Goal: Task Accomplishment & Management: Complete application form

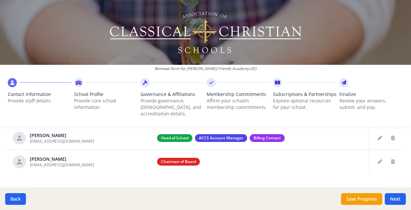
scroll to position [277, 0]
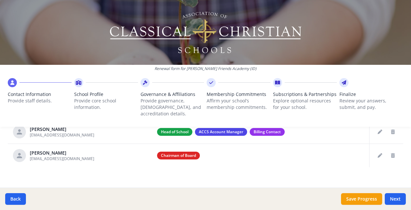
click at [397, 199] on button "Next" at bounding box center [395, 199] width 21 height 12
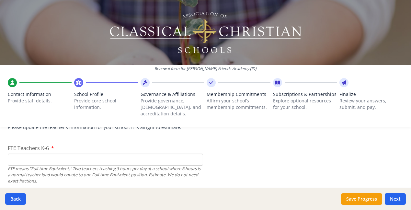
scroll to position [401, 0]
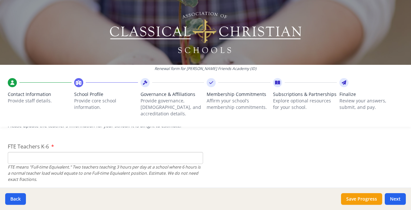
click at [40, 152] on input "FTE Teachers K-6" at bounding box center [105, 158] width 195 height 12
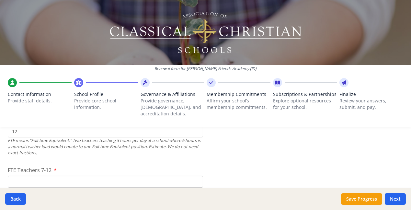
scroll to position [437, 0]
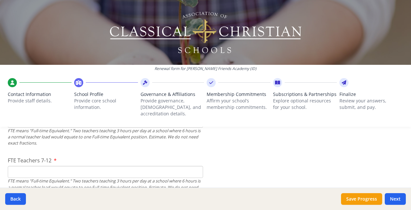
type input "12"
click at [133, 166] on input "FTE Teachers 7-12" at bounding box center [105, 172] width 195 height 12
type input "7"
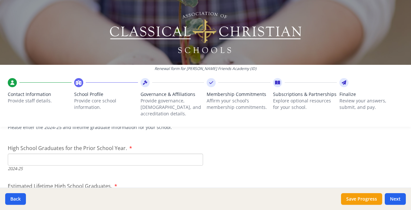
scroll to position [934, 0]
click at [69, 153] on input "High School Graduates for the Prior School Year." at bounding box center [105, 159] width 195 height 12
type input "6"
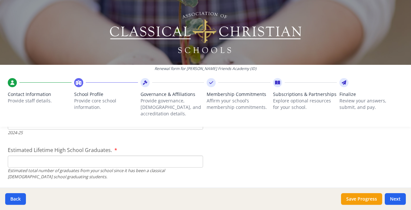
scroll to position [966, 0]
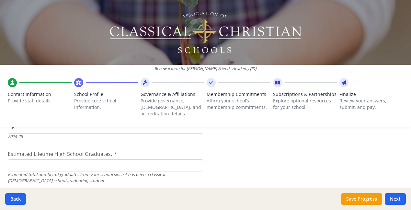
click at [41, 160] on input "Estimated Lifetime High School Graduates." at bounding box center [105, 165] width 195 height 12
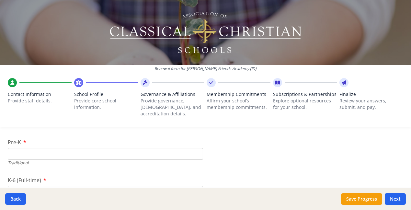
scroll to position [1351, 0]
type input "22"
click at [25, 149] on input "Pre-K" at bounding box center [105, 155] width 195 height 12
type input "15"
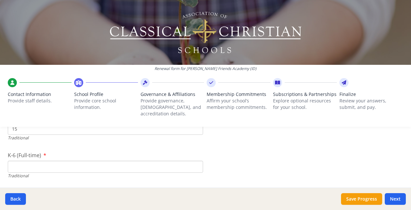
click at [83, 161] on input "K-6 (Full-time)" at bounding box center [105, 167] width 195 height 12
type input "160"
click at [58, 166] on input "7-12 (Full-time)" at bounding box center [105, 172] width 195 height 12
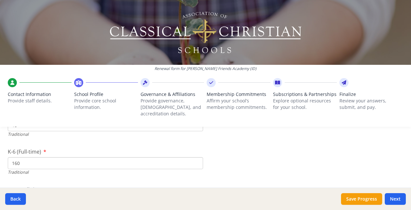
type input "102"
click at [17, 157] on input "160" at bounding box center [105, 163] width 195 height 12
type input "150"
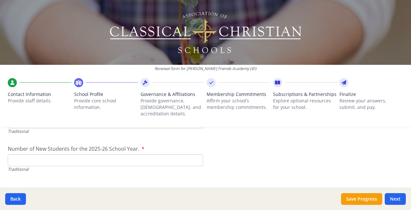
scroll to position [1455, 0]
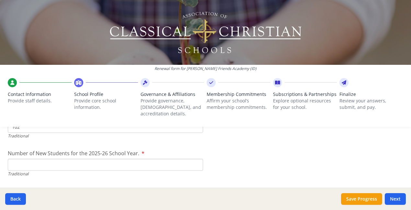
click at [38, 159] on input "Number of New Students for the 2025-26 School Year." at bounding box center [105, 165] width 195 height 12
type input "45"
click at [41, 187] on div "Collaborative Model (Shared Instruction, University model, etc.) and Online Stu…" at bounding box center [205, 199] width 395 height 24
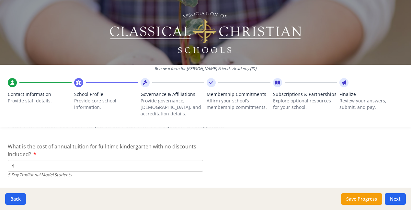
scroll to position [1698, 0]
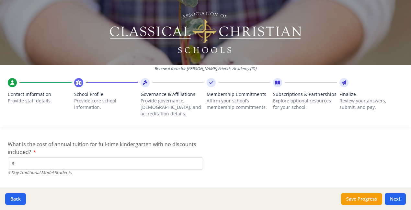
click at [33, 157] on input "$" at bounding box center [105, 163] width 195 height 12
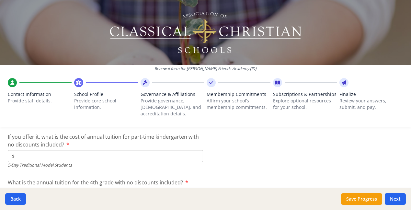
scroll to position [1752, 0]
type input "$5 800"
click at [46, 149] on input "$" at bounding box center [105, 155] width 195 height 12
type input "$"
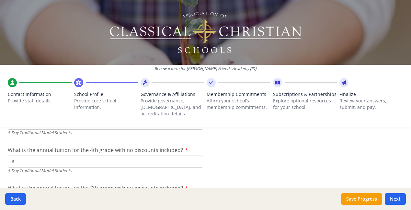
scroll to position [1784, 0]
click at [68, 155] on input "$" at bounding box center [105, 161] width 195 height 12
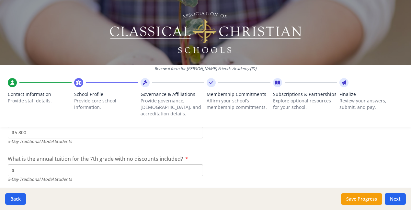
type input "$5 800"
click at [38, 164] on input "$" at bounding box center [105, 170] width 195 height 12
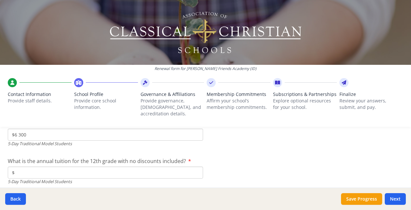
scroll to position [1851, 0]
type input "$6 300"
click at [83, 165] on input "$" at bounding box center [105, 171] width 195 height 12
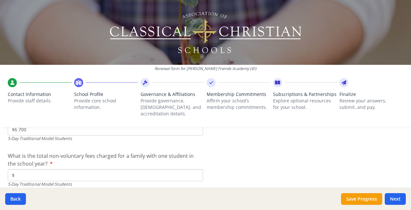
scroll to position [1897, 0]
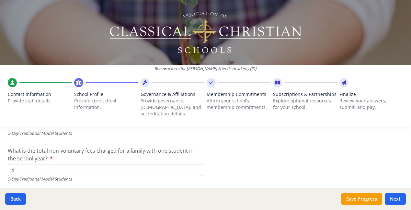
type input "$6 700"
click at [30, 164] on input "$" at bounding box center [105, 170] width 195 height 12
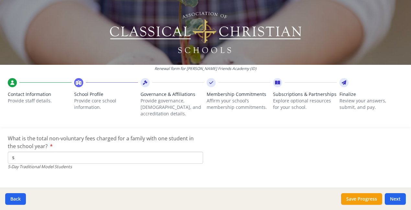
scroll to position [1911, 0]
type input "$0"
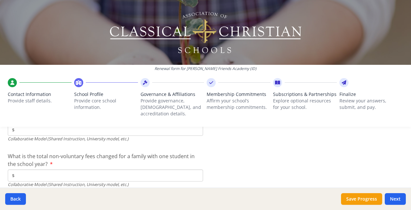
scroll to position [2208, 0]
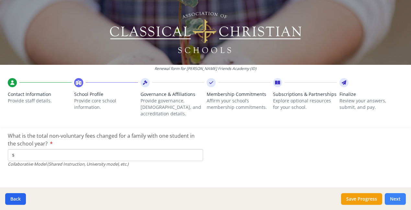
click at [397, 200] on button "Next" at bounding box center [395, 199] width 21 height 12
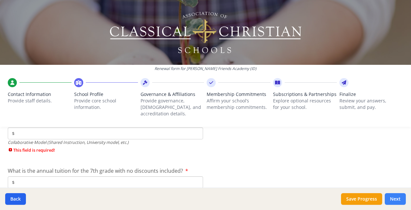
scroll to position [2296, 0]
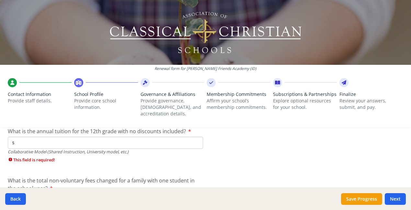
click at [152, 138] on input "$" at bounding box center [105, 143] width 195 height 12
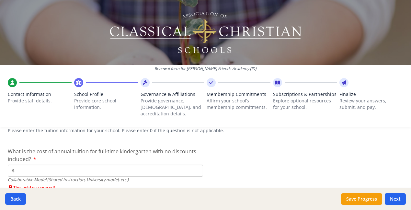
scroll to position [2066, 0]
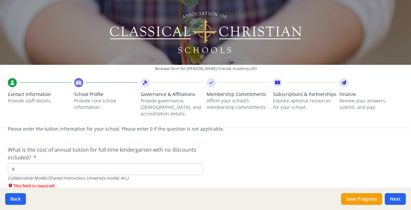
click at [52, 163] on input "$" at bounding box center [105, 169] width 195 height 12
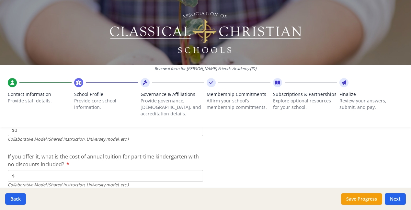
scroll to position [2111, 0]
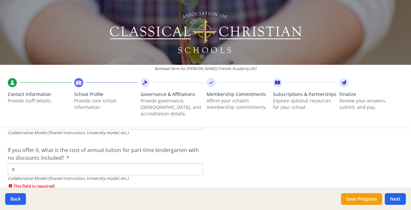
type input "$0"
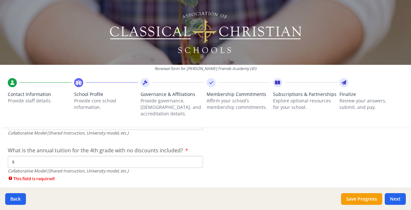
scroll to position [2166, 0]
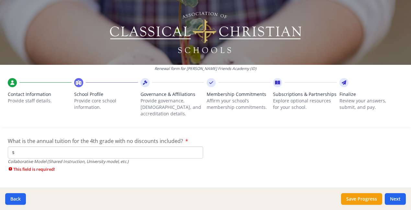
type input "$0"
click at [27, 146] on input "$" at bounding box center [105, 152] width 195 height 12
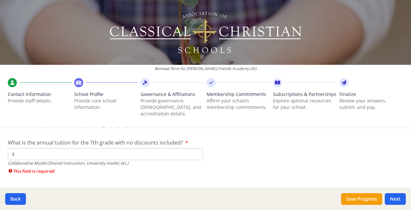
scroll to position [2206, 0]
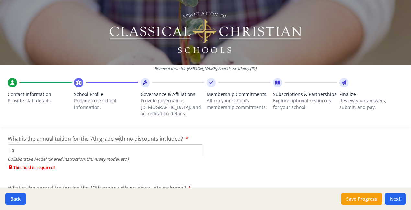
type input "$0"
click at [27, 145] on input "$" at bounding box center [105, 150] width 195 height 12
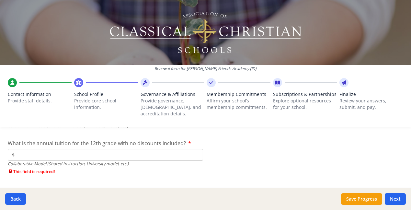
scroll to position [2246, 0]
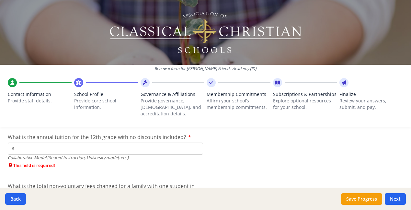
type input "$0"
click at [23, 142] on input "$" at bounding box center [105, 148] width 195 height 12
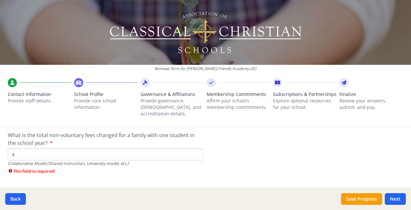
type input "$0"
click at [24, 148] on input "$" at bounding box center [105, 154] width 195 height 12
type input "$0"
click at [368, 200] on button "Save Progress" at bounding box center [361, 199] width 41 height 12
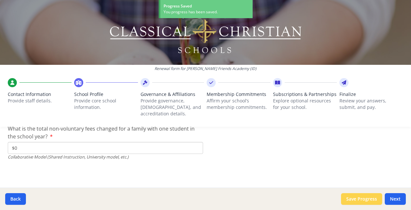
scroll to position [2208, 0]
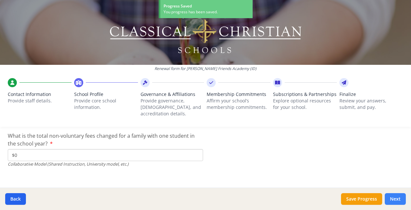
click at [395, 199] on button "Next" at bounding box center [395, 199] width 21 height 12
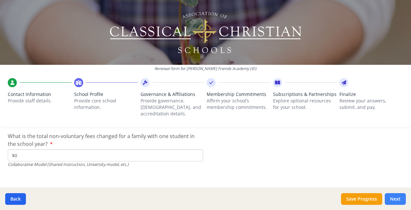
click at [397, 199] on button "Next" at bounding box center [395, 199] width 21 height 12
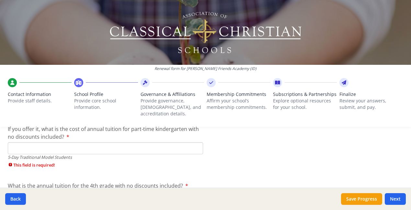
scroll to position [1824, 0]
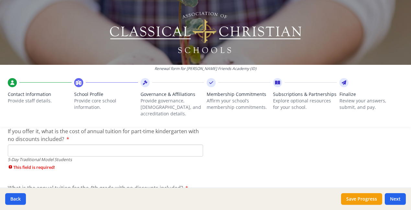
click at [107, 144] on input "If you offer it, what is the cost of annual tuition for part-time kindergarten …" at bounding box center [105, 150] width 195 height 12
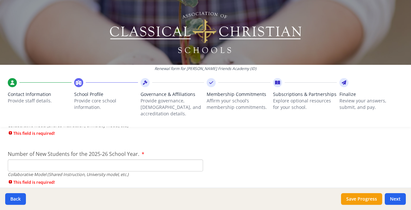
scroll to position [1659, 0]
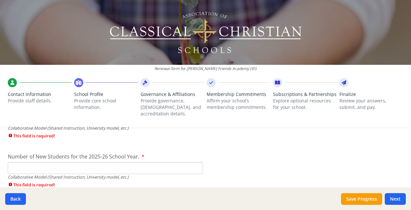
type input "$0"
click at [112, 162] on input "Number of New Students for the 2025-26 School Year." at bounding box center [105, 168] width 195 height 12
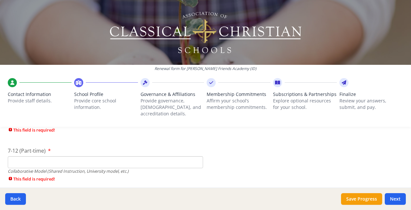
scroll to position [1615, 0]
click at [35, 157] on input "7-12 (Part-time)" at bounding box center [105, 163] width 195 height 12
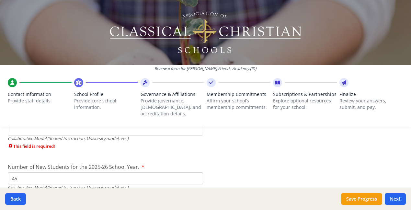
scroll to position [1667, 0]
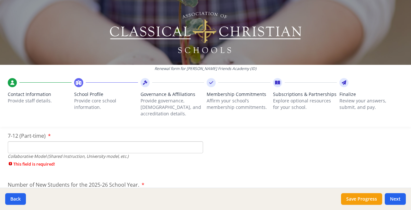
scroll to position [1630, 0]
type input "0"
click at [30, 142] on input "7-12 (Part-time)" at bounding box center [105, 148] width 195 height 12
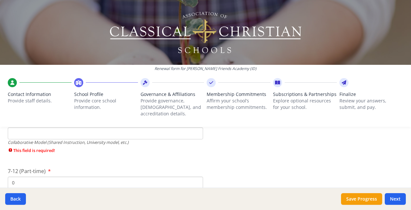
scroll to position [1595, 0]
type input "0"
click at [20, 125] on div "Renewal form for [PERSON_NAME] Friends Academy (ID) Contact Information Provide…" at bounding box center [205, 66] width 411 height 132
click at [20, 128] on input "K-6 (Part-time)" at bounding box center [105, 134] width 195 height 12
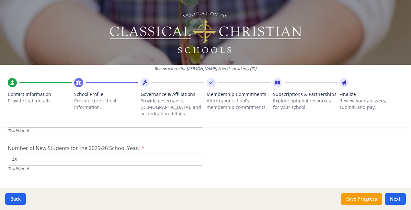
scroll to position [1493, 0]
type input "0"
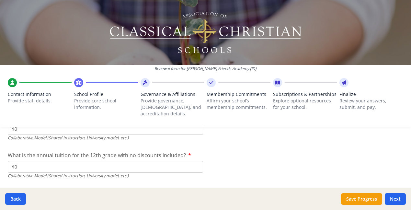
scroll to position [2241, 0]
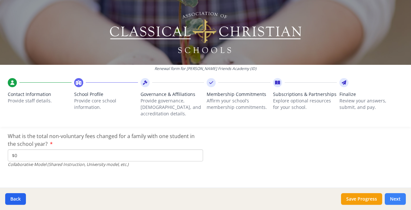
click at [394, 199] on button "Next" at bounding box center [395, 199] width 21 height 12
click at [356, 199] on button "Save Progress" at bounding box center [361, 199] width 41 height 12
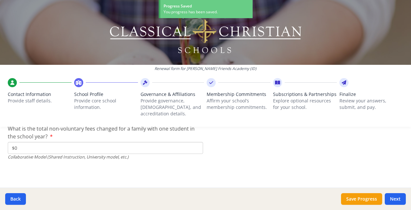
scroll to position [2208, 0]
